Goal: Share content

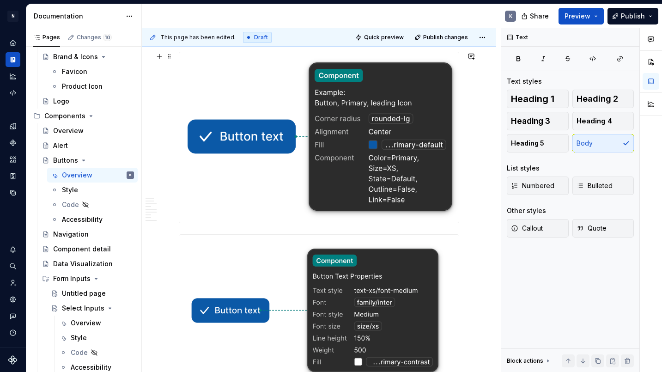
scroll to position [335, 0]
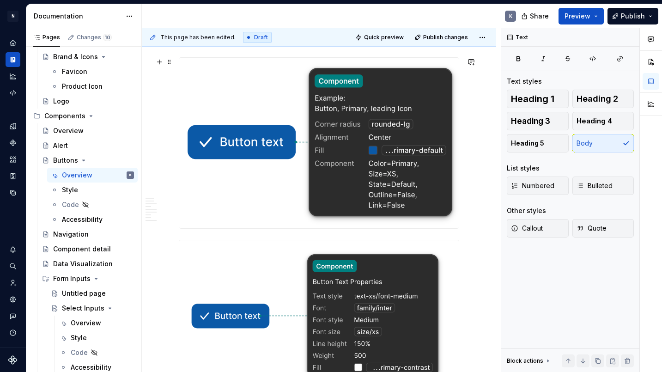
click at [357, 142] on img at bounding box center [318, 143] width 279 height 170
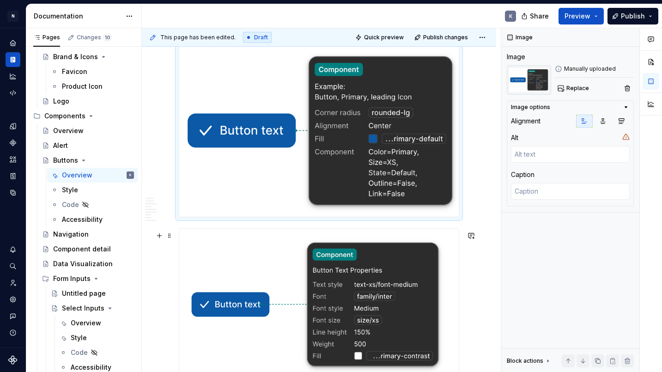
scroll to position [367, 0]
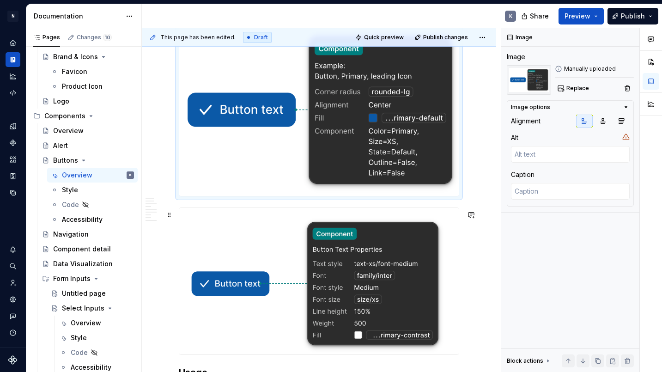
click at [269, 267] on img at bounding box center [318, 281] width 279 height 146
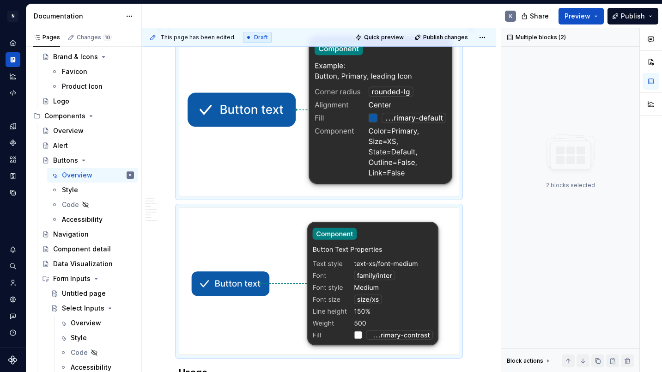
click at [291, 185] on img at bounding box center [318, 110] width 279 height 170
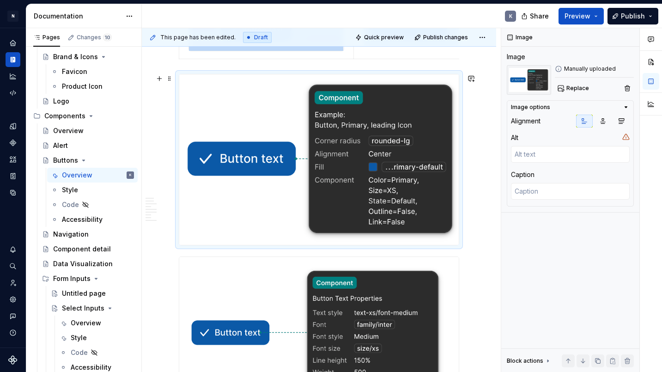
scroll to position [206, 0]
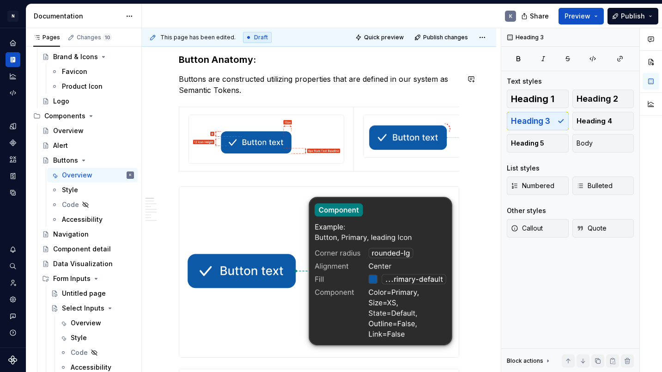
click at [167, 112] on span at bounding box center [169, 111] width 7 height 13
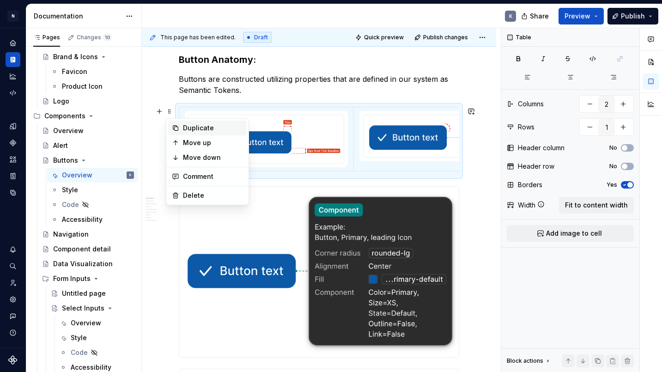
click at [205, 127] on div "Duplicate" at bounding box center [213, 127] width 60 height 9
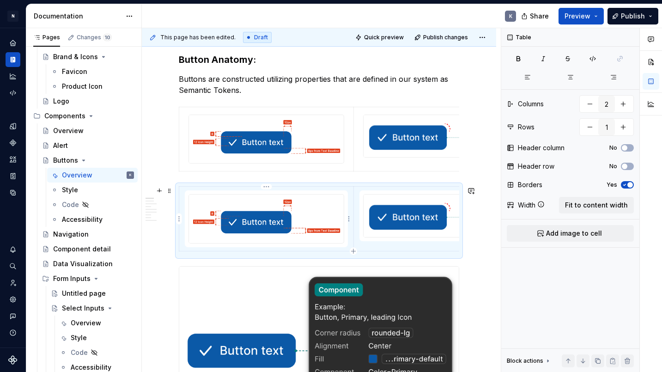
scroll to position [233, 0]
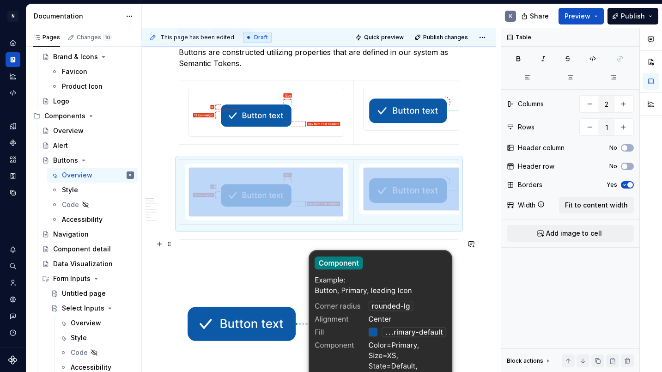
click at [272, 271] on img at bounding box center [318, 325] width 279 height 170
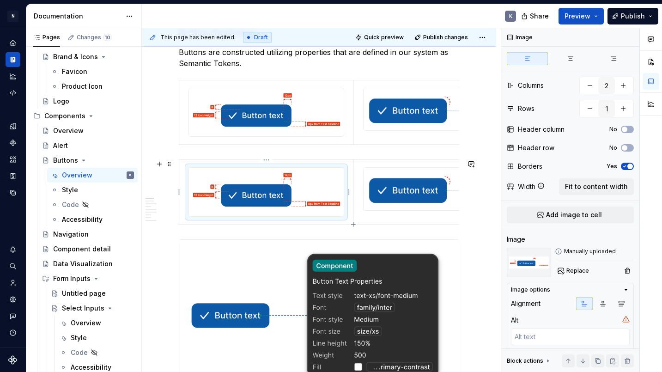
click at [275, 202] on img at bounding box center [266, 192] width 154 height 48
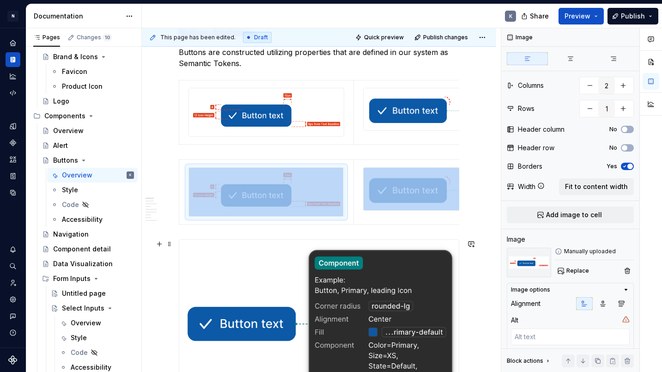
click at [305, 241] on img at bounding box center [318, 325] width 279 height 170
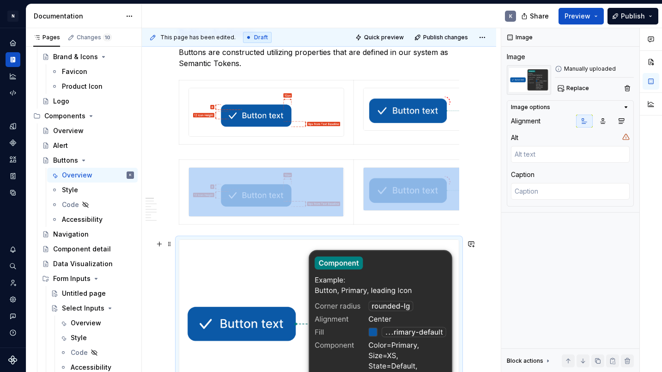
click at [298, 260] on img at bounding box center [318, 325] width 279 height 170
click at [299, 202] on img at bounding box center [266, 192] width 154 height 48
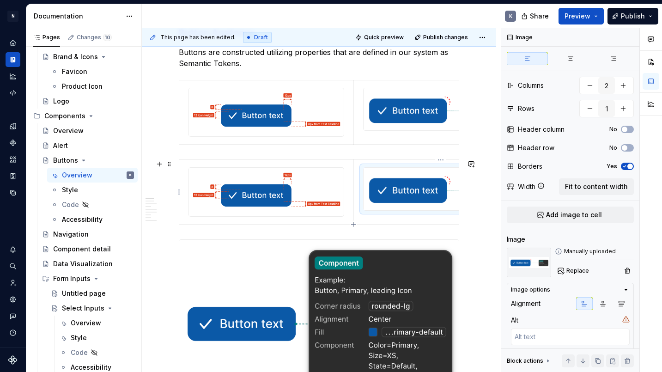
click at [387, 174] on img at bounding box center [440, 189] width 154 height 42
click at [234, 182] on img at bounding box center [266, 192] width 154 height 48
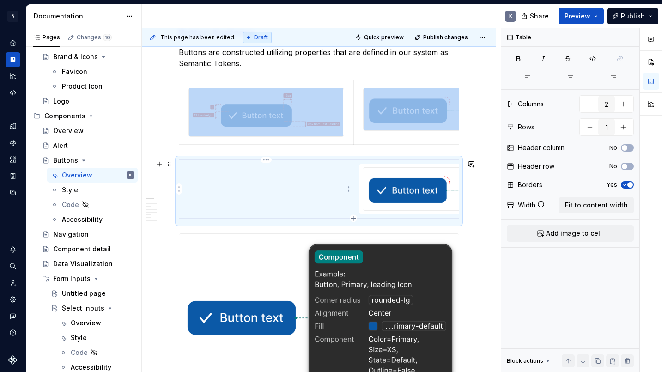
click at [230, 188] on td at bounding box center [266, 189] width 174 height 58
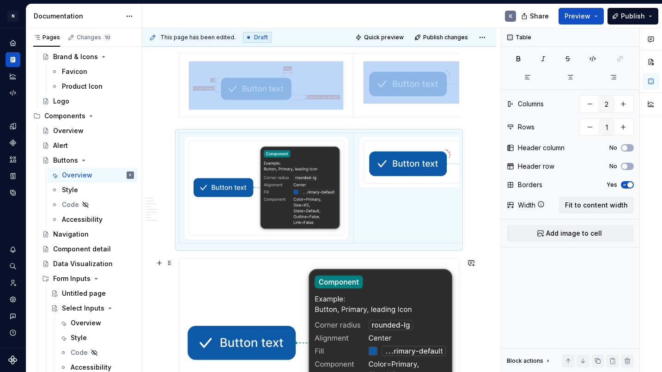
scroll to position [309, 0]
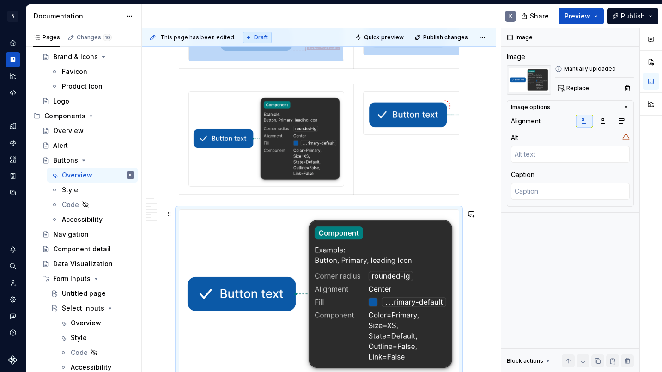
click at [331, 295] on img at bounding box center [318, 295] width 279 height 170
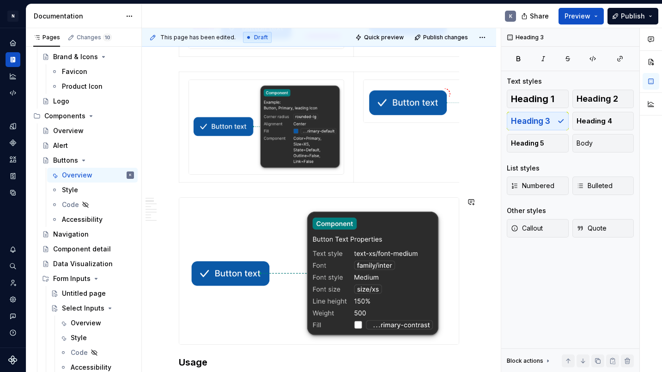
scroll to position [505, 0]
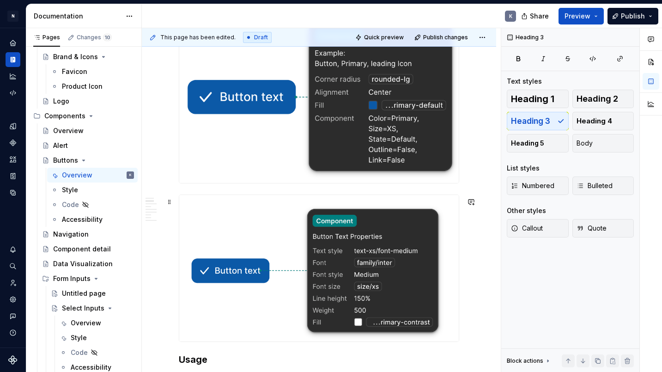
click at [336, 284] on img at bounding box center [318, 268] width 279 height 146
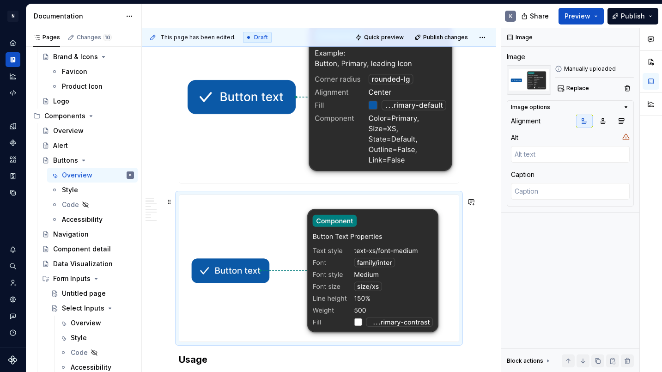
click at [336, 284] on img at bounding box center [318, 268] width 279 height 146
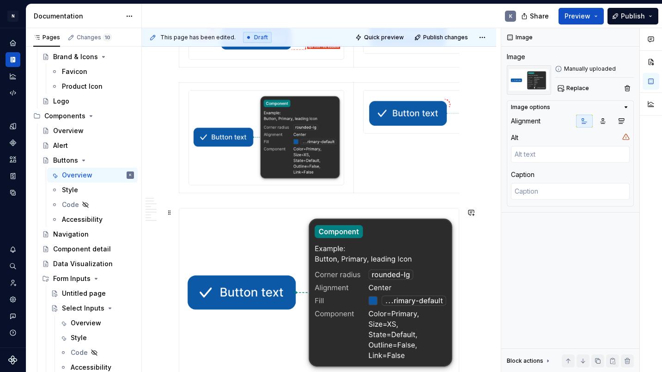
scroll to position [277, 0]
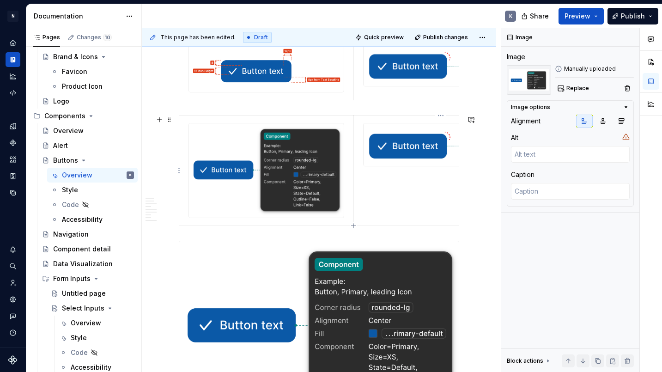
click at [398, 172] on td at bounding box center [440, 170] width 175 height 110
click at [411, 195] on td at bounding box center [440, 170] width 175 height 110
click at [415, 164] on img at bounding box center [440, 144] width 154 height 42
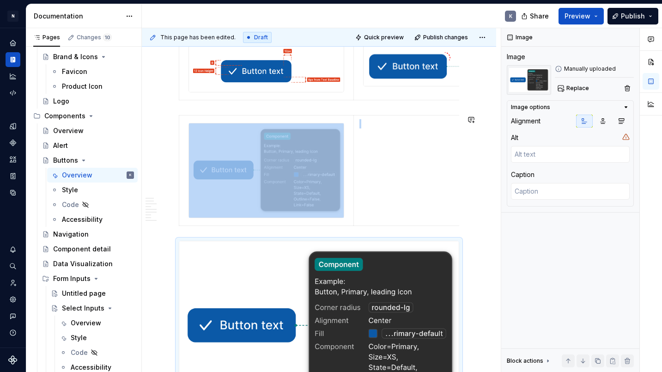
scroll to position [319, 0]
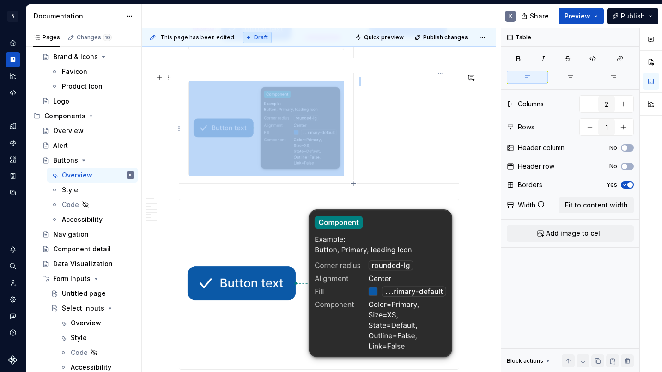
click at [380, 115] on td at bounding box center [440, 128] width 174 height 110
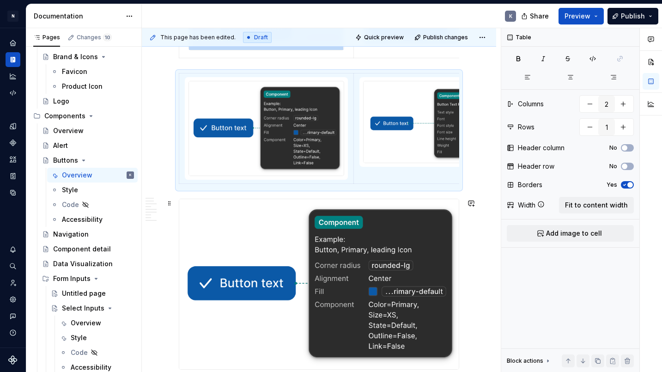
scroll to position [353, 0]
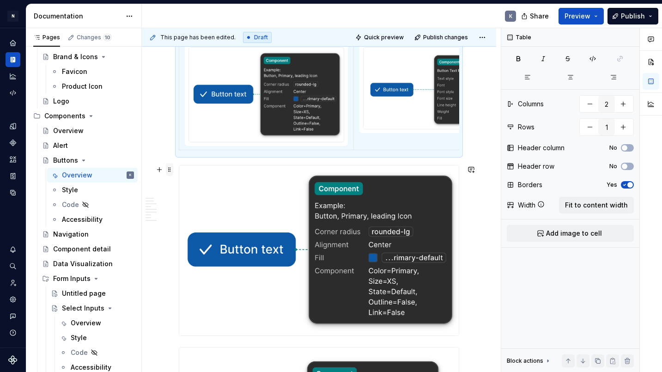
click at [168, 169] on span at bounding box center [169, 169] width 7 height 13
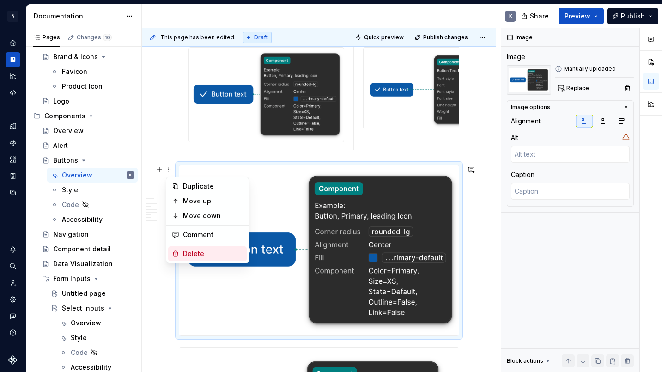
click at [206, 254] on div "Delete" at bounding box center [213, 253] width 60 height 9
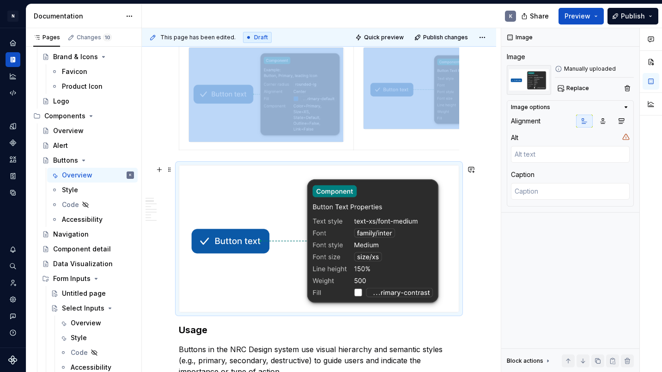
click at [192, 198] on img at bounding box center [318, 238] width 279 height 146
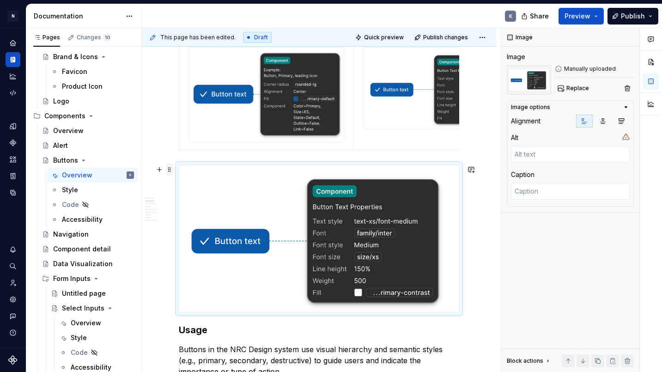
click at [169, 170] on span at bounding box center [169, 169] width 7 height 13
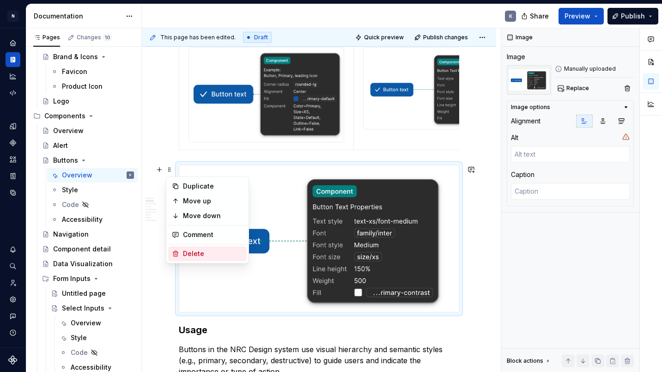
click at [206, 254] on div "Delete" at bounding box center [213, 253] width 60 height 9
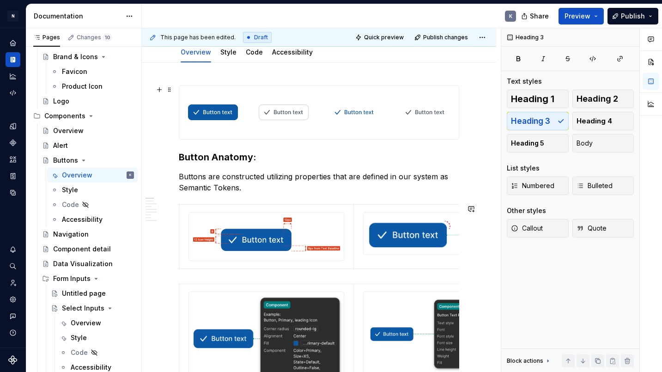
scroll to position [0, 0]
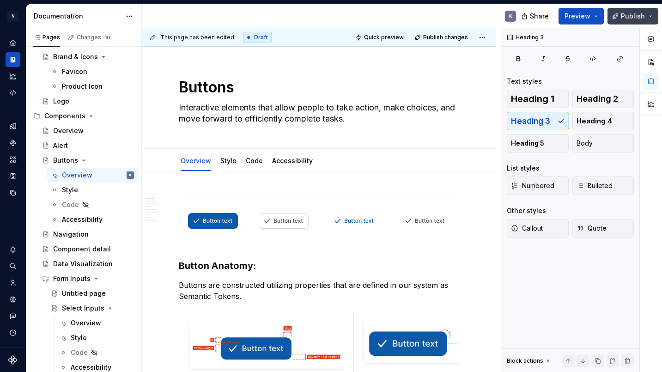
click at [630, 18] on span "Publish" at bounding box center [633, 16] width 24 height 9
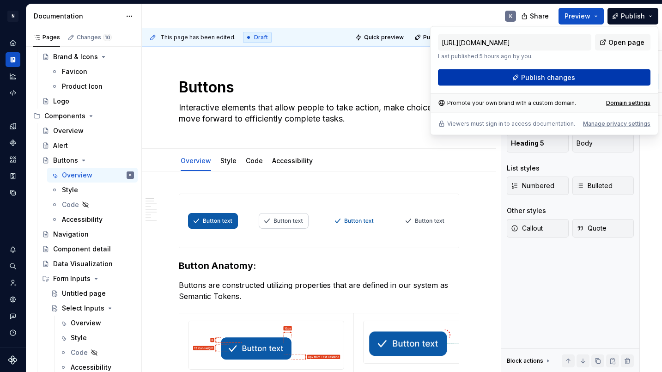
click at [607, 73] on button "Publish changes" at bounding box center [544, 77] width 212 height 17
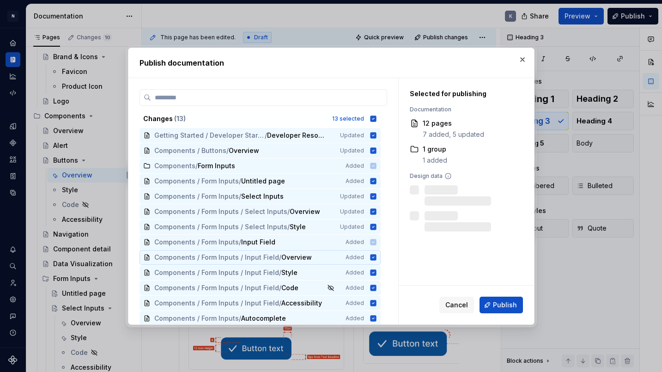
scroll to position [2, 0]
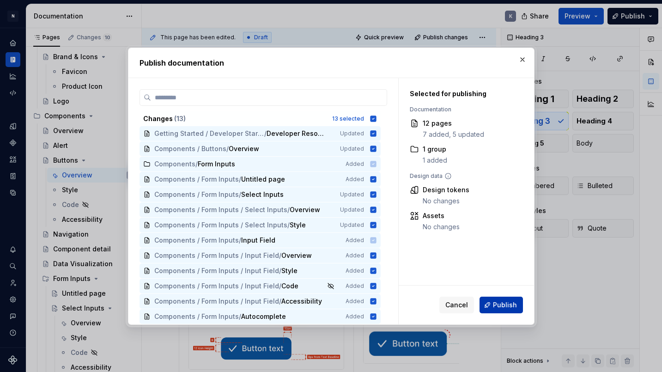
click at [493, 303] on button "Publish" at bounding box center [500, 305] width 43 height 17
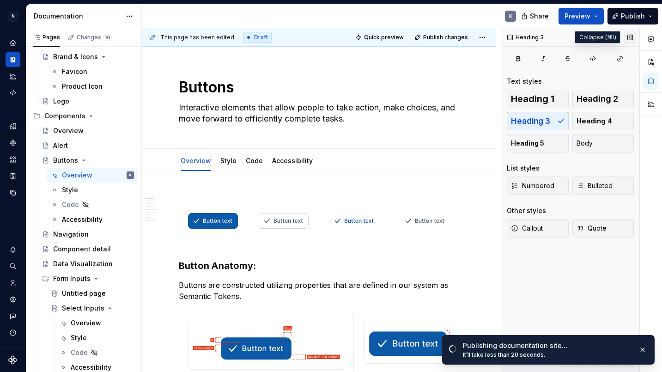
click at [628, 37] on button "button" at bounding box center [629, 37] width 13 height 13
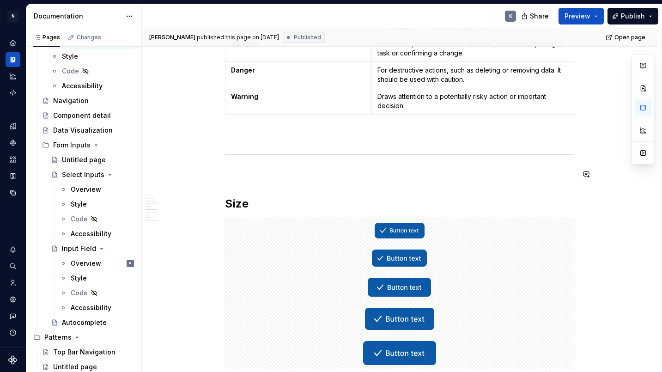
scroll to position [1281, 0]
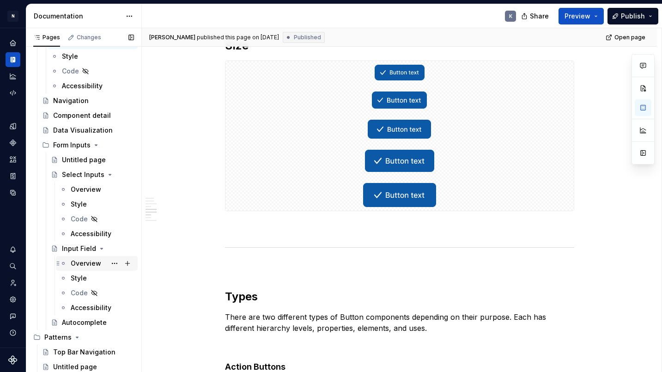
click at [84, 262] on div "Overview" at bounding box center [86, 263] width 30 height 9
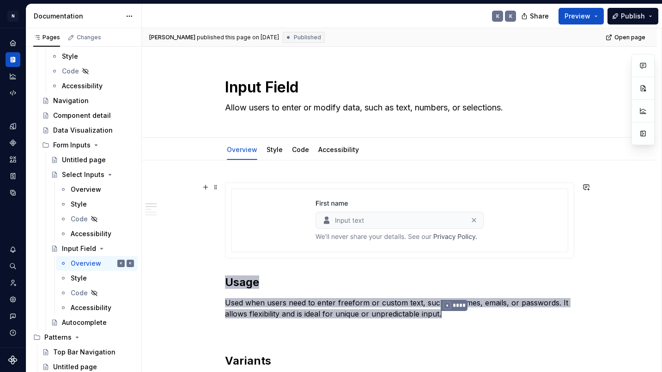
click at [229, 258] on div at bounding box center [399, 220] width 349 height 76
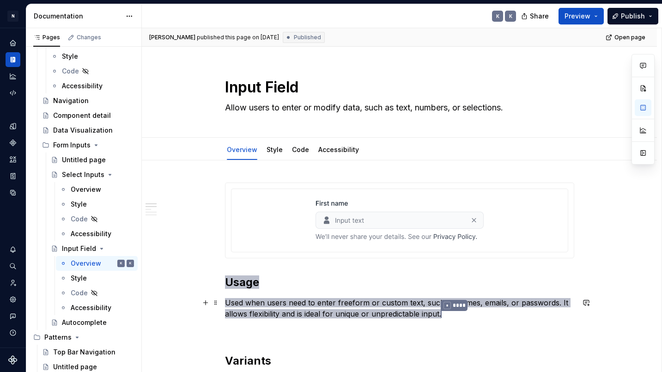
scroll to position [6, 0]
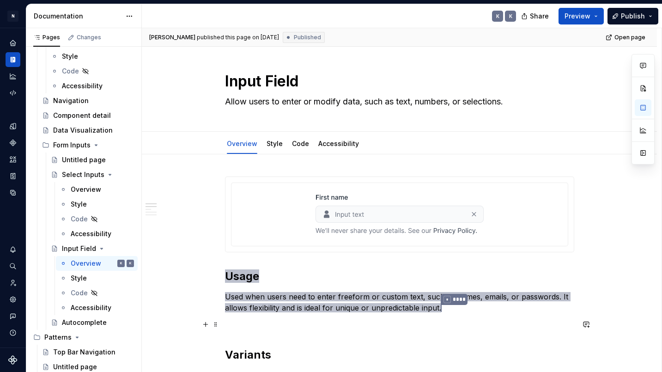
click at [373, 322] on p at bounding box center [399, 325] width 349 height 11
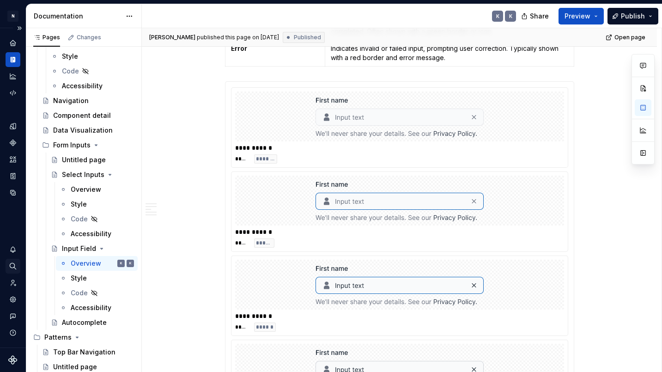
scroll to position [426, 0]
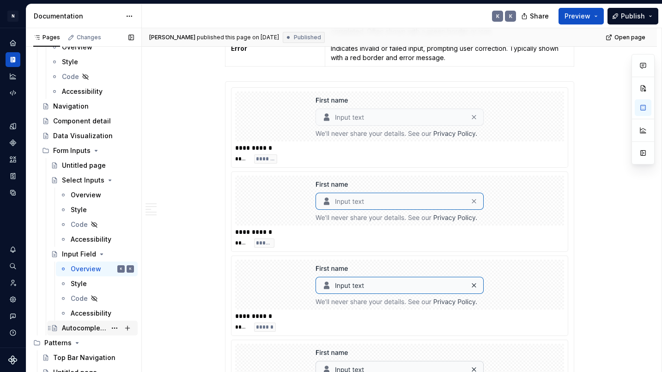
click at [91, 327] on div "Autocomplete" at bounding box center [84, 327] width 44 height 9
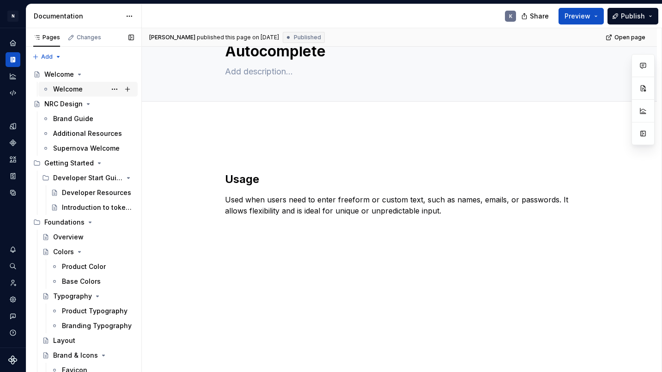
click at [70, 91] on div "Welcome" at bounding box center [68, 89] width 30 height 9
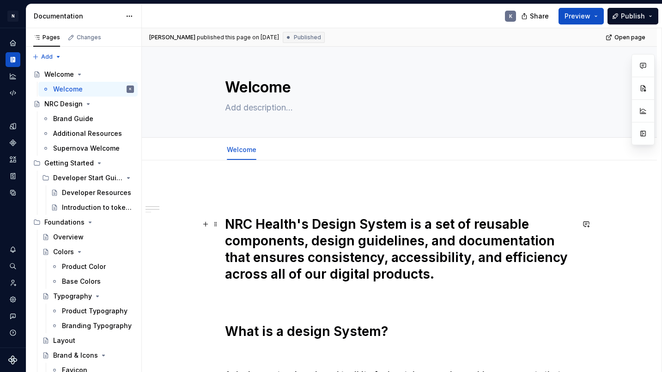
click at [296, 242] on strong "NRC Health's Design System is a set of reusable components, design guidelines, …" at bounding box center [398, 249] width 346 height 66
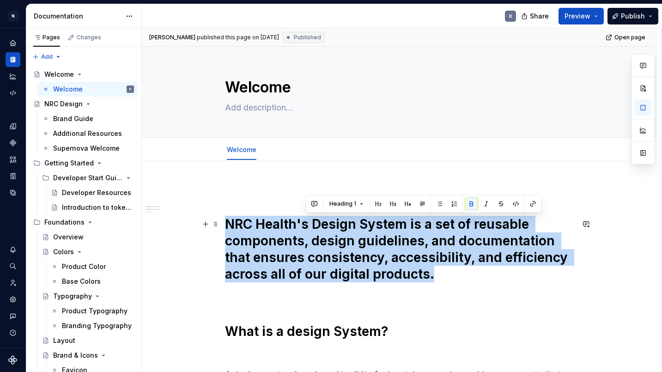
click at [296, 242] on strong "NRC Health's Design System is a set of reusable components, design guidelines, …" at bounding box center [398, 249] width 346 height 66
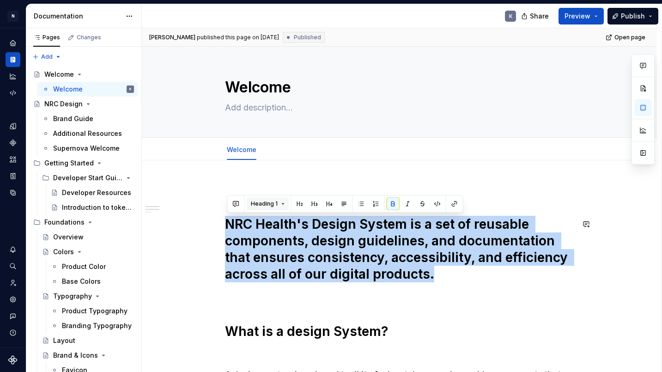
click at [284, 204] on button "Heading 1" at bounding box center [268, 203] width 42 height 13
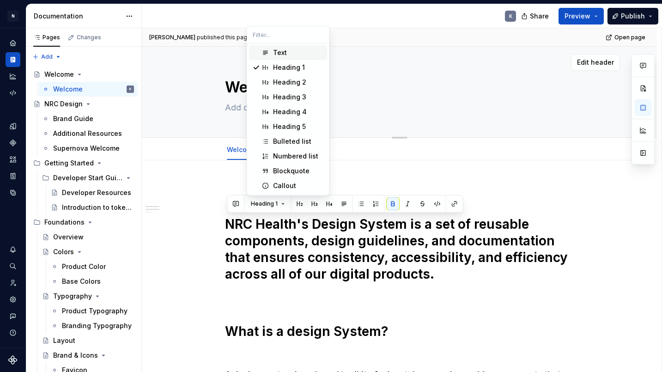
click at [291, 52] on div "Text" at bounding box center [298, 52] width 51 height 9
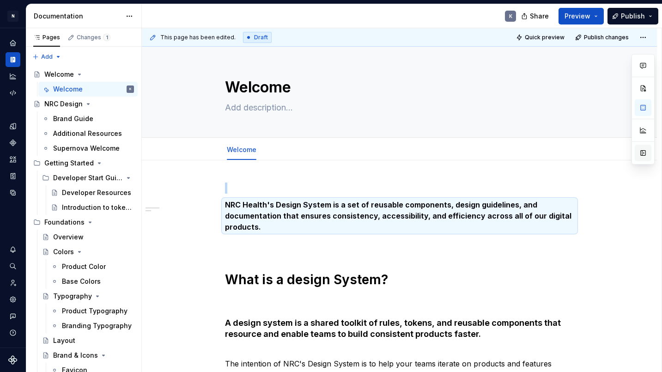
click at [646, 155] on button "button" at bounding box center [643, 153] width 17 height 17
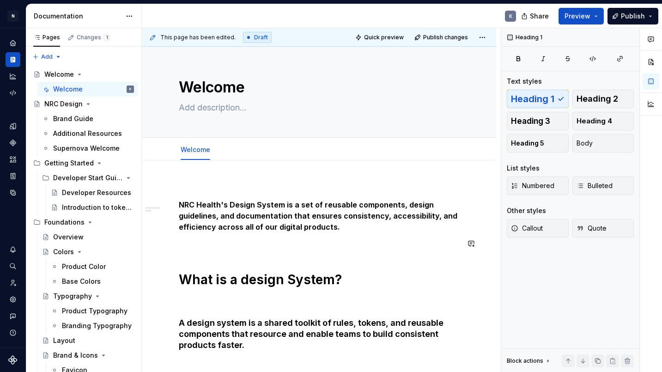
click at [372, 252] on div "NRC Health's Design System is a set of reusable components, design guidelines, …" at bounding box center [319, 368] width 280 height 372
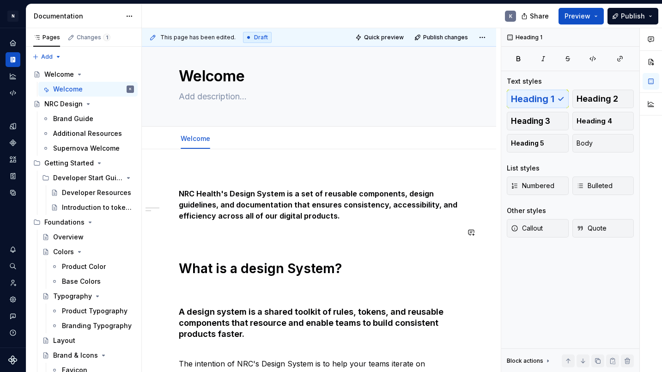
scroll to position [38, 0]
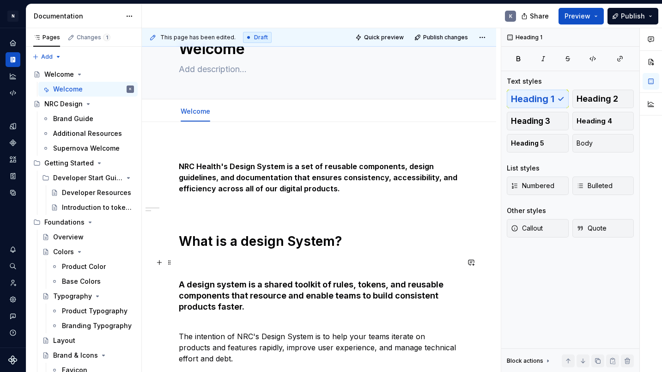
click at [261, 262] on p at bounding box center [319, 262] width 280 height 11
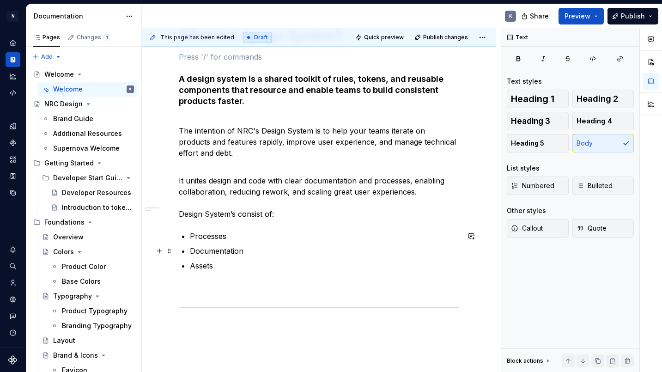
scroll to position [305, 0]
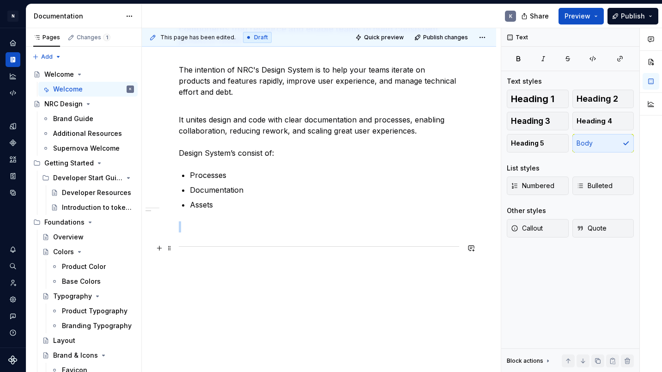
click at [279, 247] on div at bounding box center [319, 246] width 280 height 6
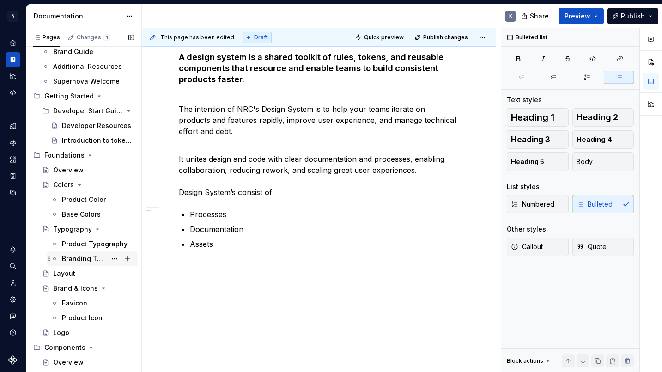
scroll to position [161, 0]
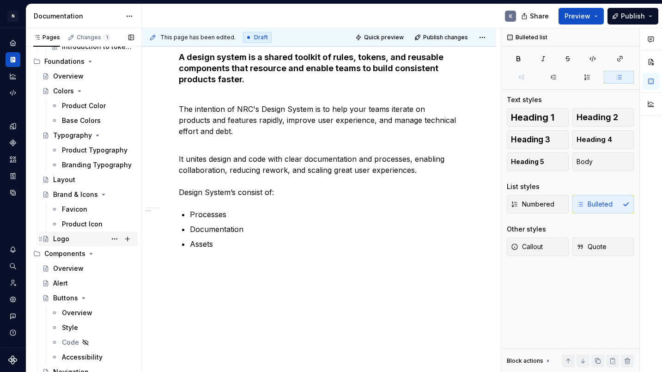
click at [85, 233] on div "Logo" at bounding box center [93, 238] width 81 height 13
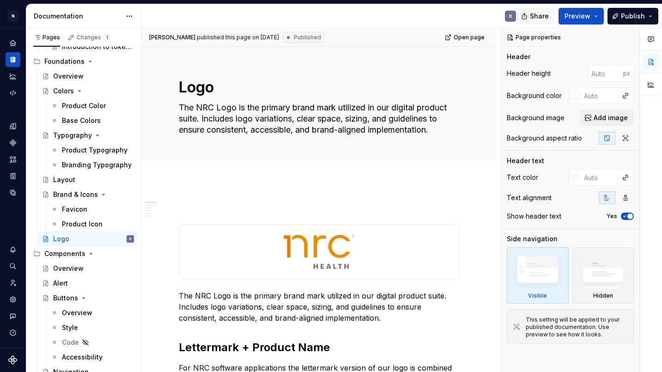
click at [549, 17] on span "Share" at bounding box center [539, 16] width 19 height 9
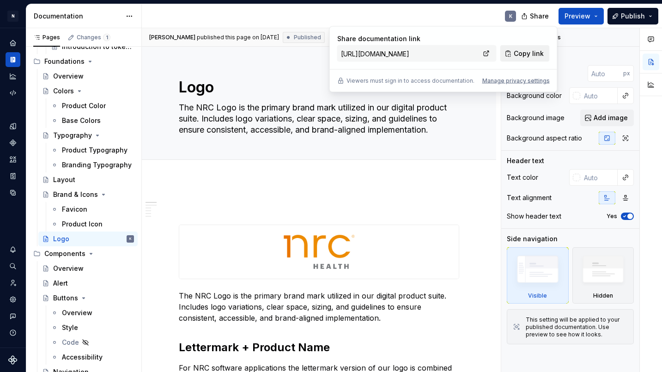
click at [523, 54] on span "Copy link" at bounding box center [529, 53] width 30 height 9
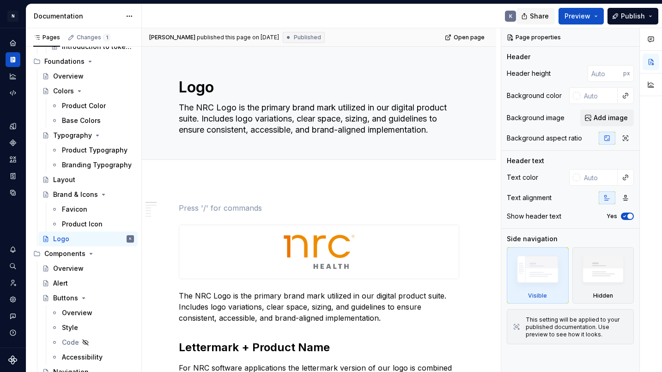
click at [531, 17] on button "Share" at bounding box center [535, 16] width 38 height 17
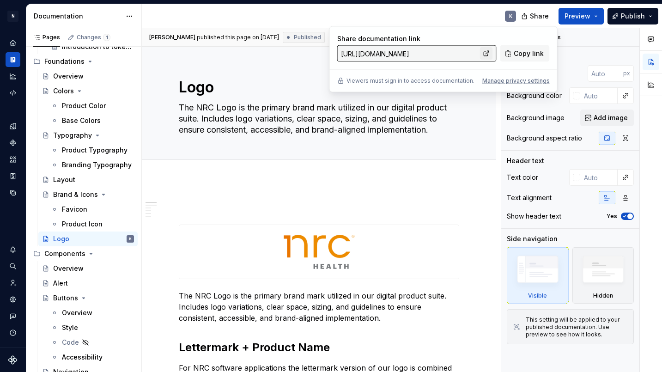
click at [490, 55] on link at bounding box center [486, 53] width 13 height 13
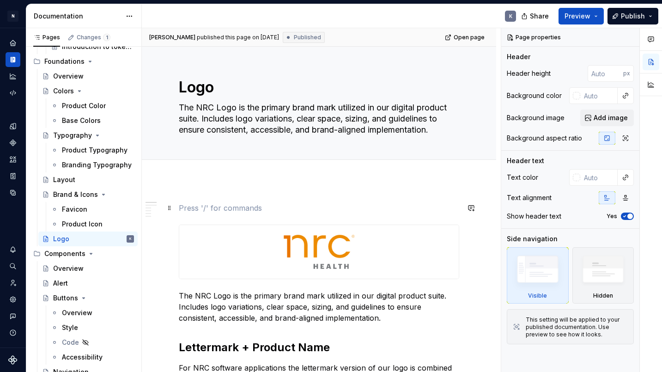
click at [413, 203] on p at bounding box center [319, 207] width 280 height 11
type textarea "*"
click at [460, 39] on link "Open page" at bounding box center [465, 37] width 47 height 13
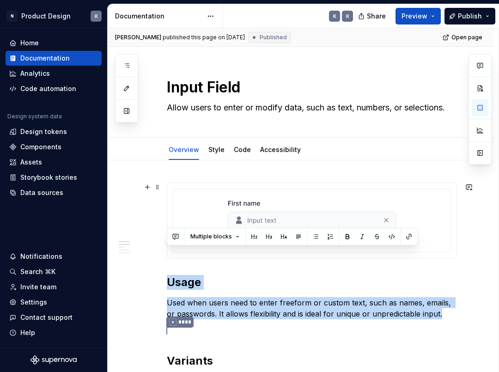
scroll to position [26, 0]
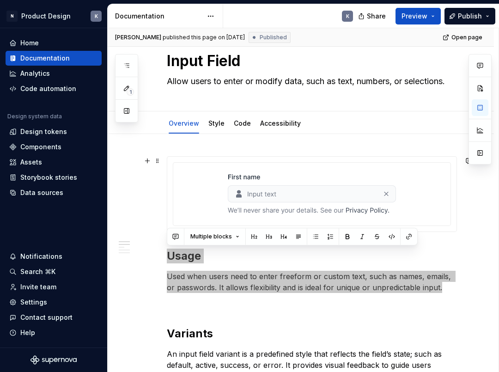
type textarea "*"
